Goal: Task Accomplishment & Management: Use online tool/utility

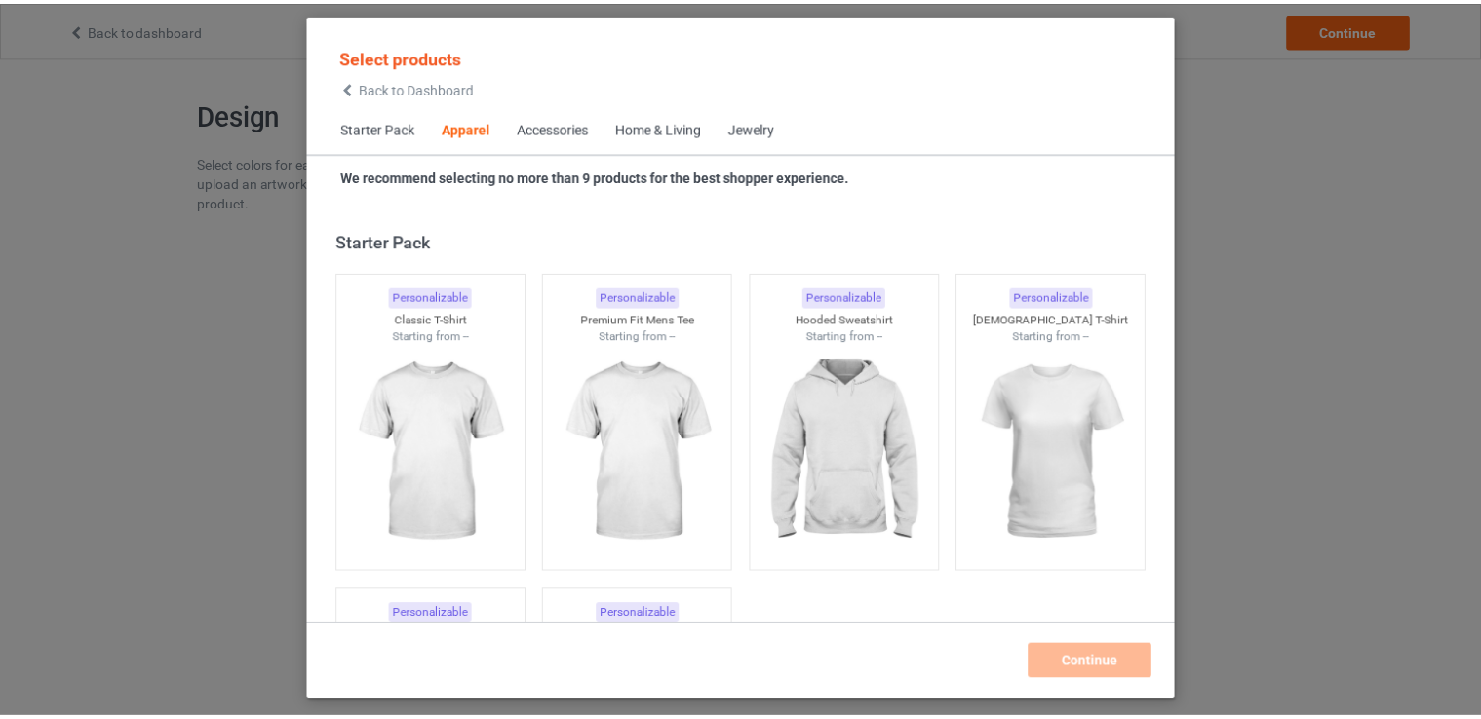
scroll to position [725, 0]
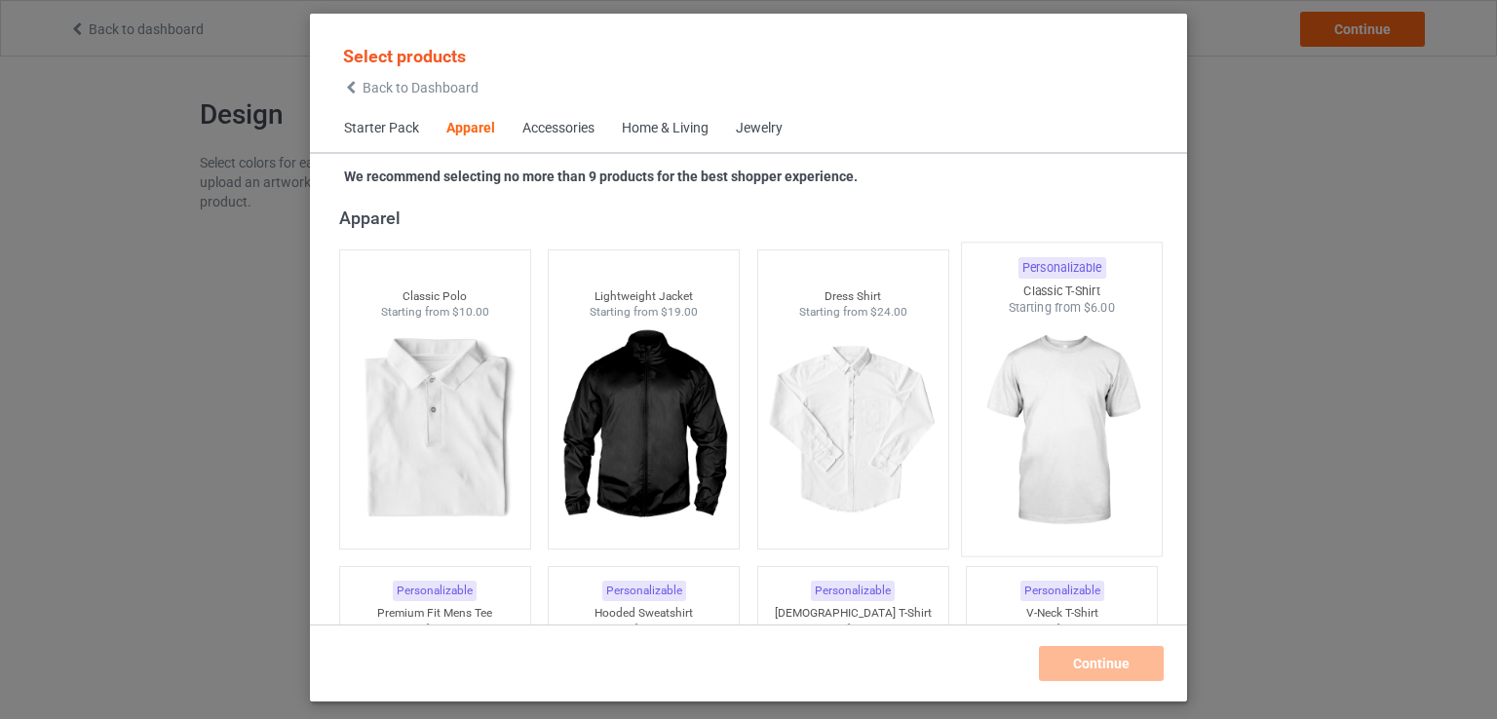
click at [1053, 355] on img at bounding box center [1062, 431] width 183 height 229
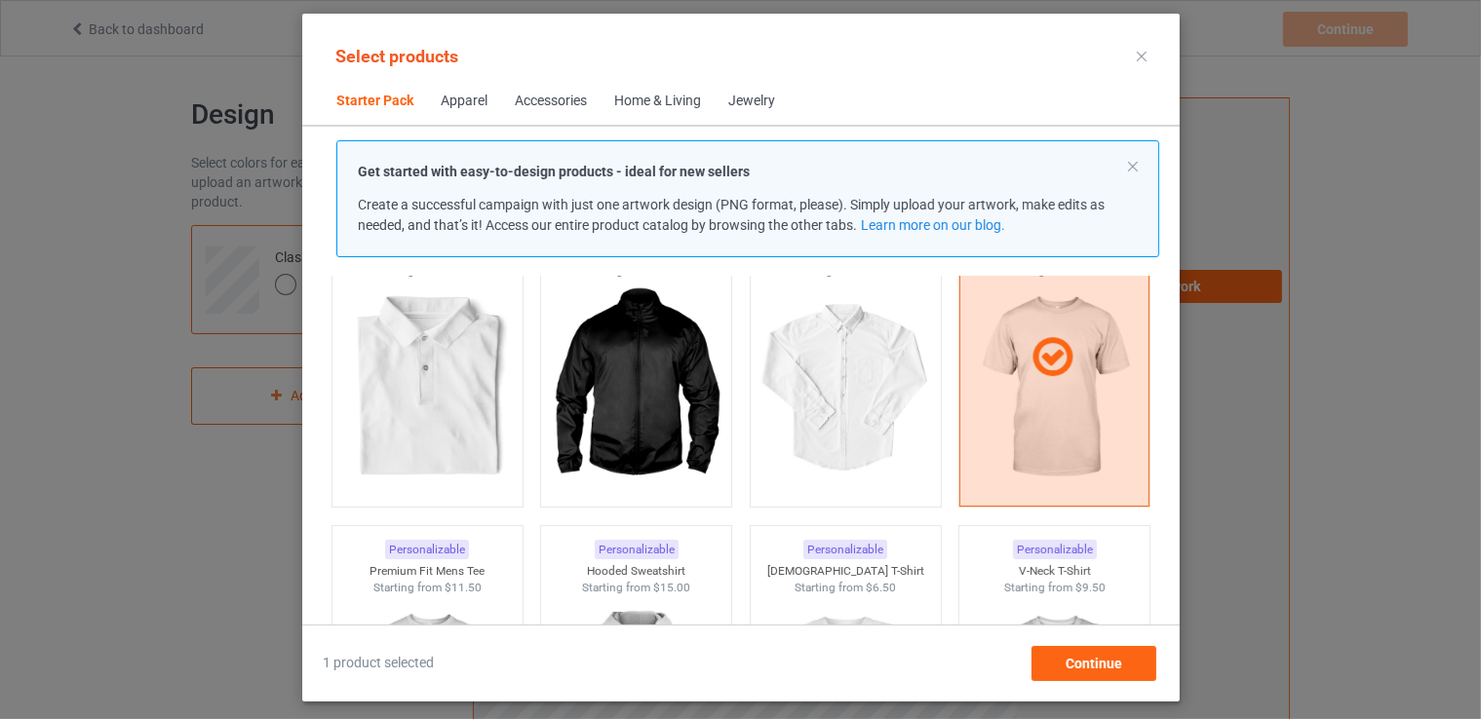
scroll to position [628, 0]
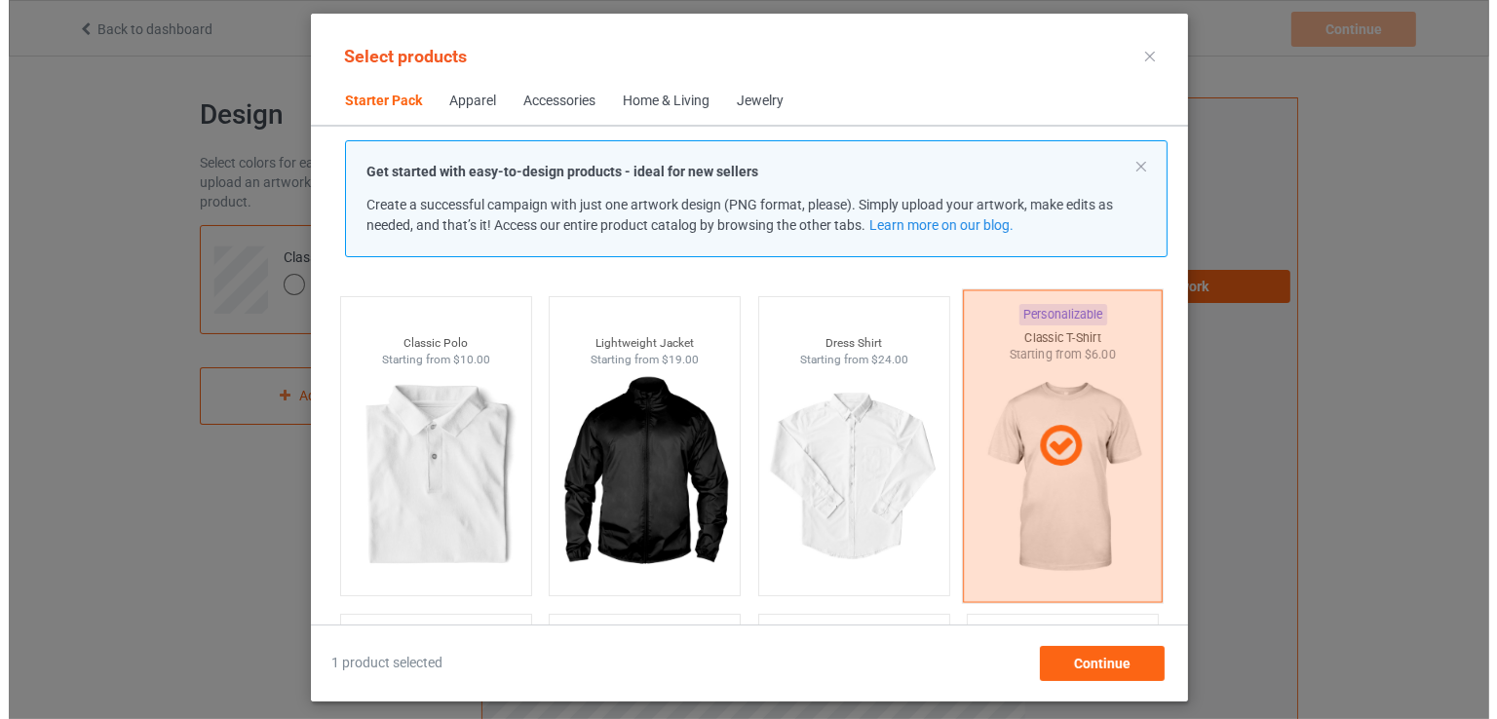
scroll to position [823, 0]
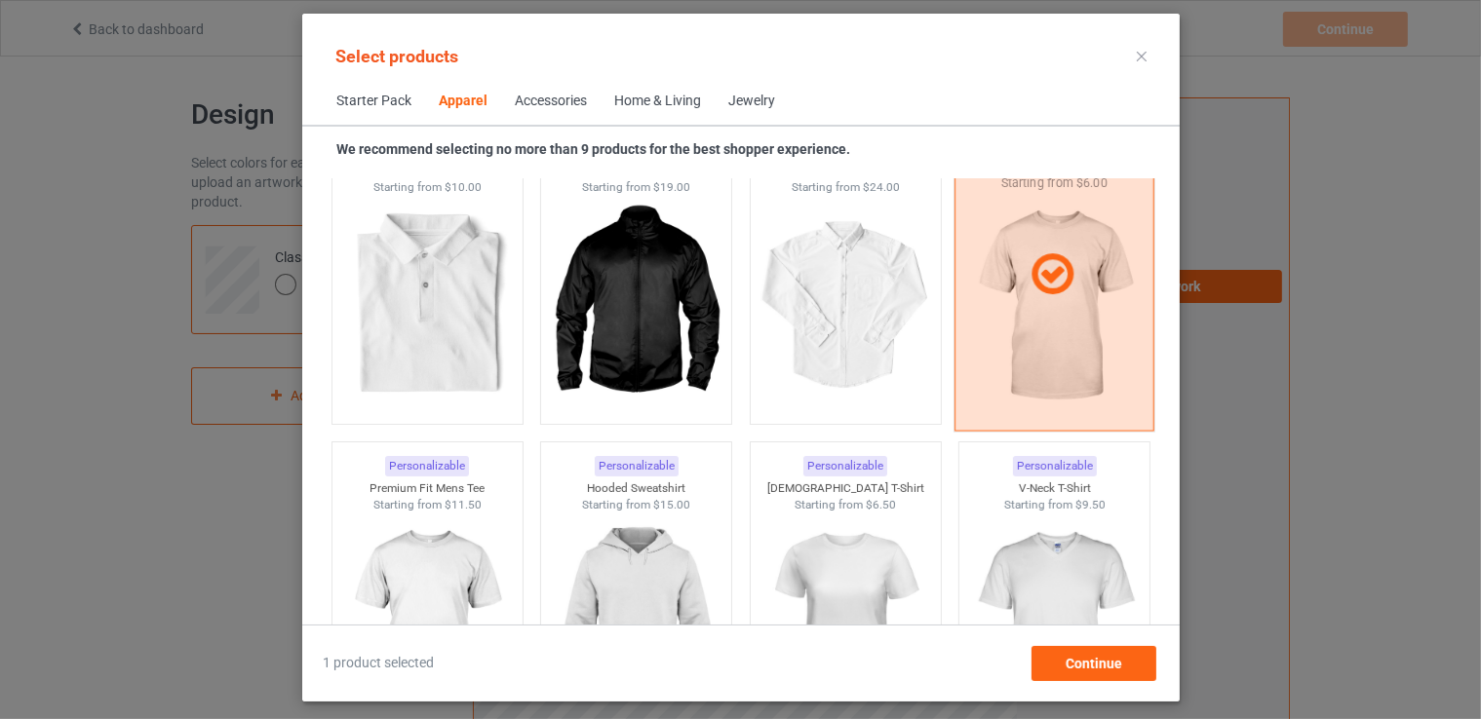
click at [1031, 292] on icon at bounding box center [1053, 275] width 58 height 49
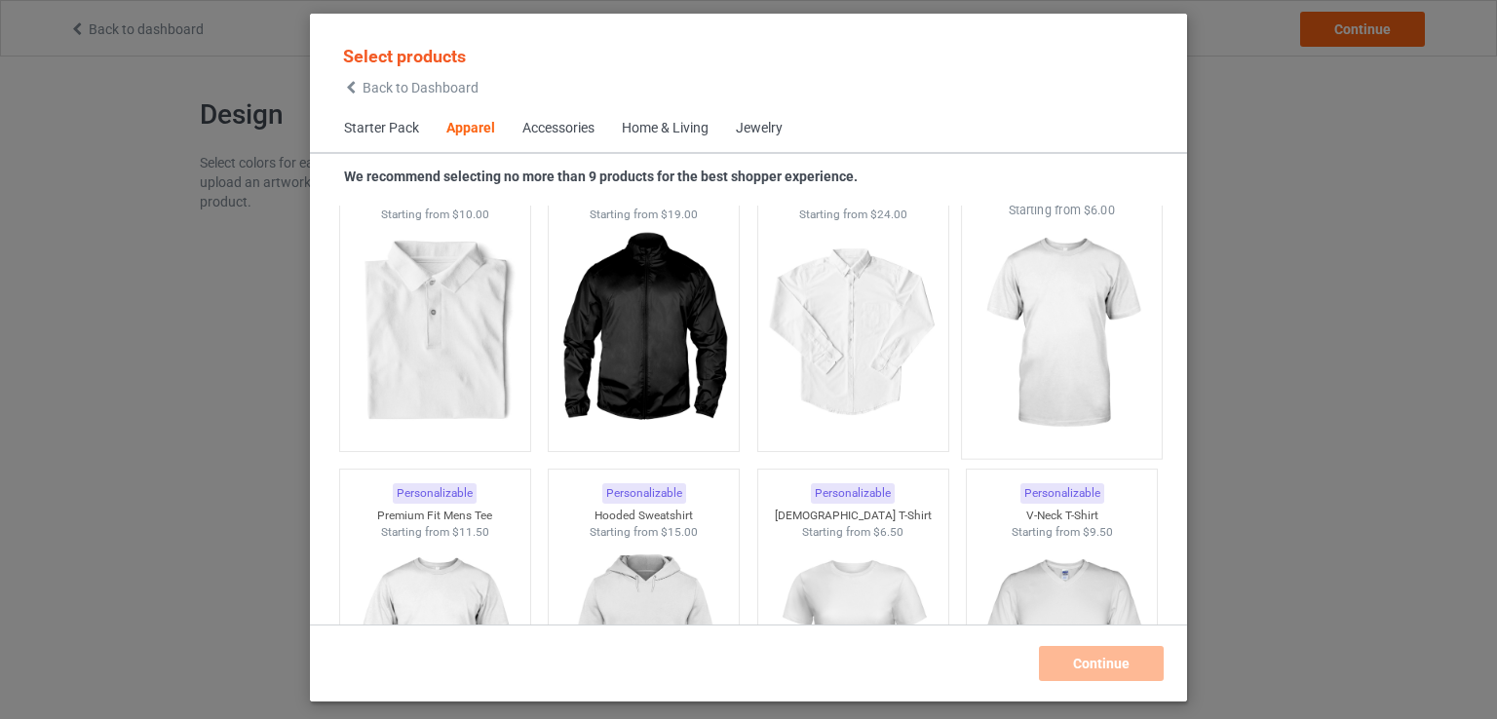
click at [1273, 117] on div "Select products Back to Dashboard Starter Pack Apparel Accessories Home & Livin…" at bounding box center [748, 359] width 1497 height 719
click at [1240, 78] on div "Select products Back to Dashboard Starter Pack Apparel Accessories Home & Livin…" at bounding box center [748, 359] width 1497 height 719
click at [1240, 77] on div "Select products Back to Dashboard Starter Pack Apparel Accessories Home & Livin…" at bounding box center [748, 359] width 1497 height 719
click at [207, 190] on div "Select products Back to Dashboard Starter Pack Apparel Accessories Home & Livin…" at bounding box center [748, 359] width 1497 height 719
